Goal: Information Seeking & Learning: Find specific fact

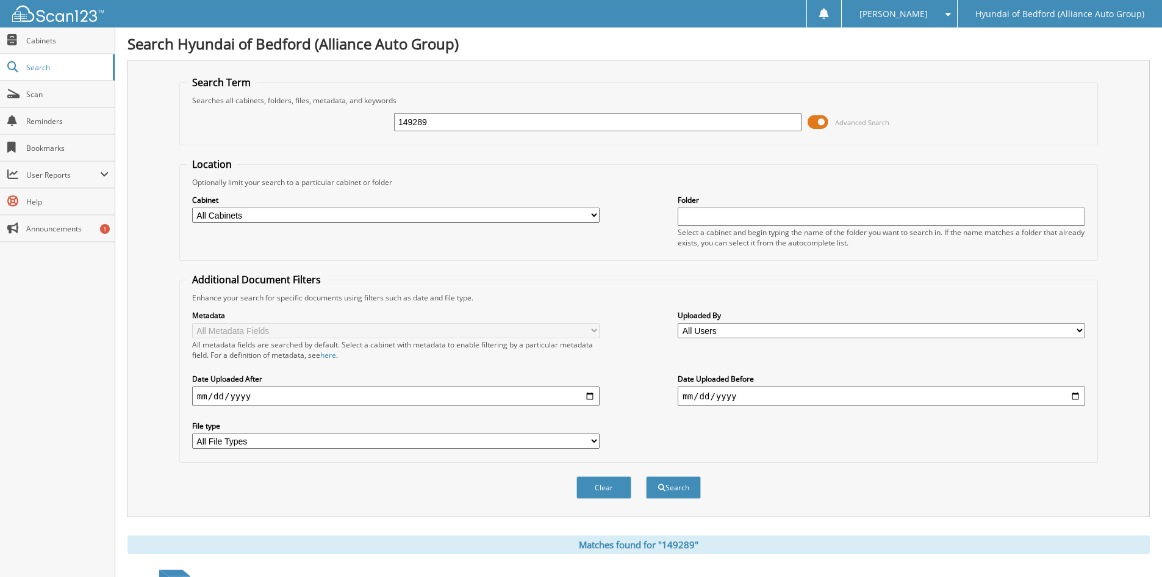
click at [412, 120] on input "149289" at bounding box center [598, 122] width 408 height 18
paste input "377"
type input "149377"
click at [646, 476] on button "Search" at bounding box center [673, 487] width 55 height 23
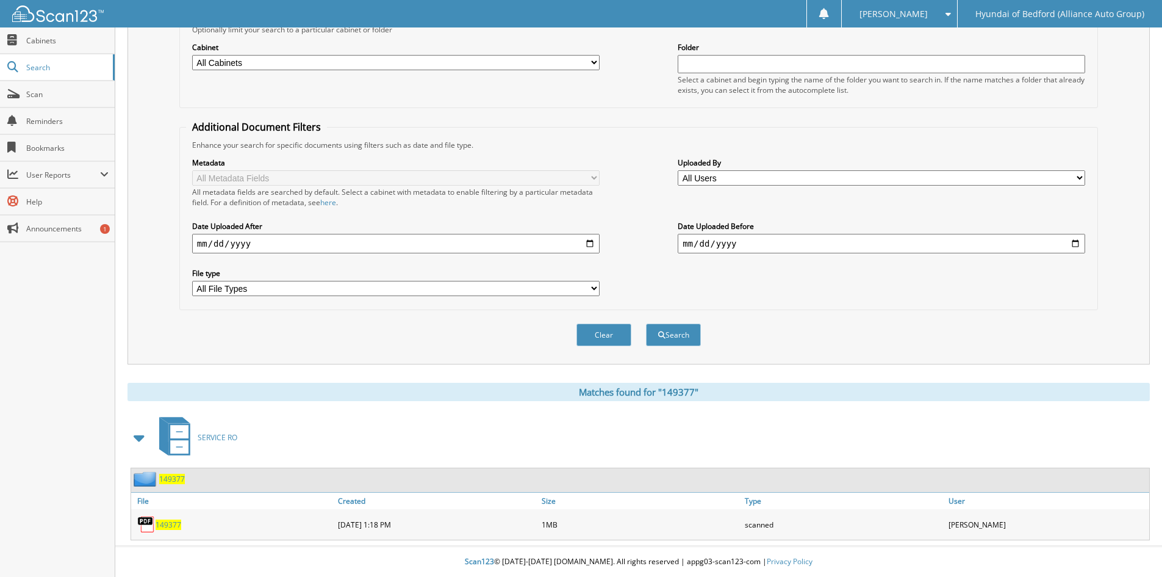
click at [171, 520] on span "149377" at bounding box center [169, 524] width 26 height 10
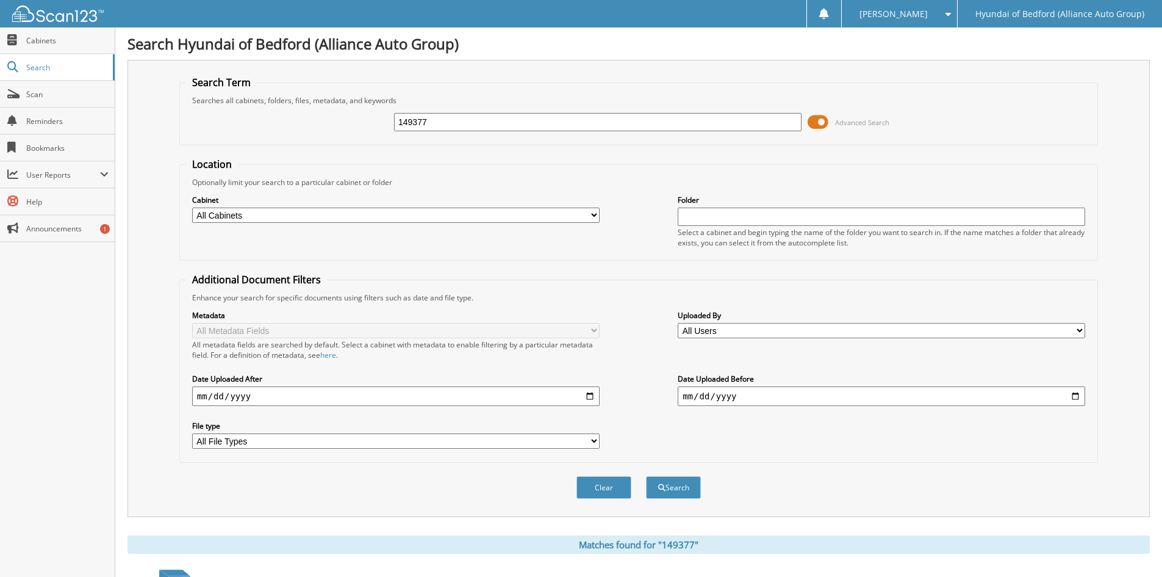
click at [422, 122] on input "149377" at bounding box center [598, 122] width 408 height 18
paste input "12"
type input "149312"
click at [646, 476] on button "Search" at bounding box center [673, 487] width 55 height 23
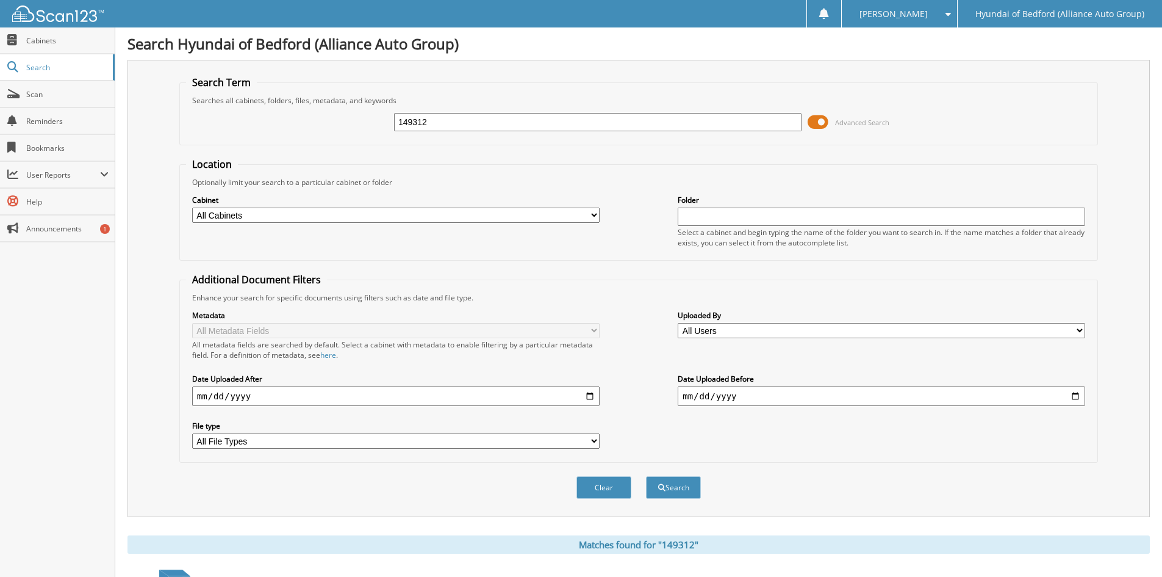
scroll to position [153, 0]
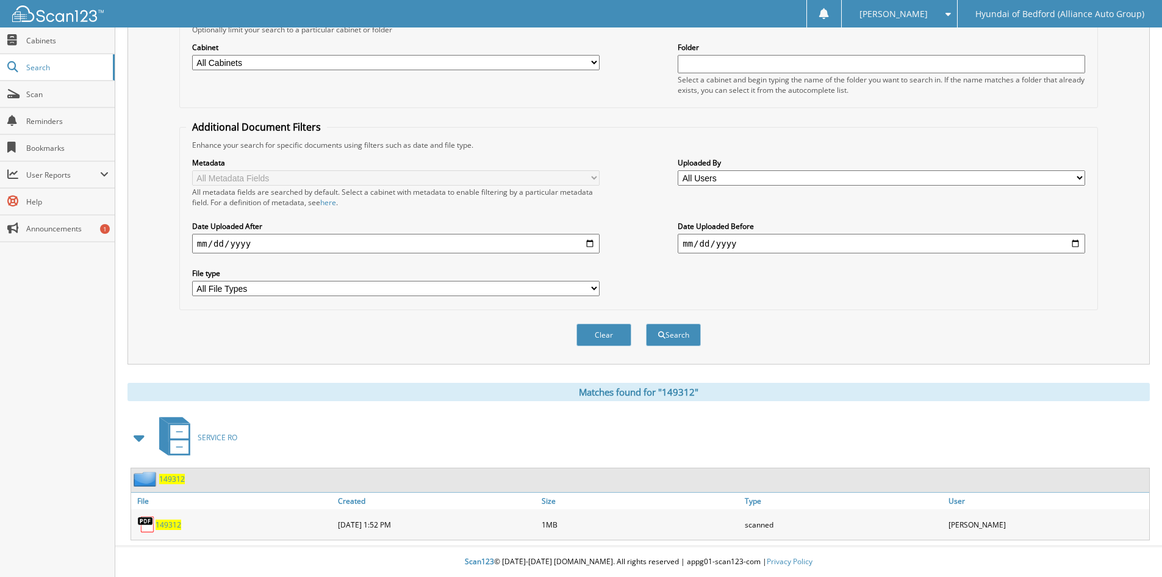
click at [174, 522] on span "149312" at bounding box center [169, 524] width 26 height 10
